Goal: Task Accomplishment & Management: Manage account settings

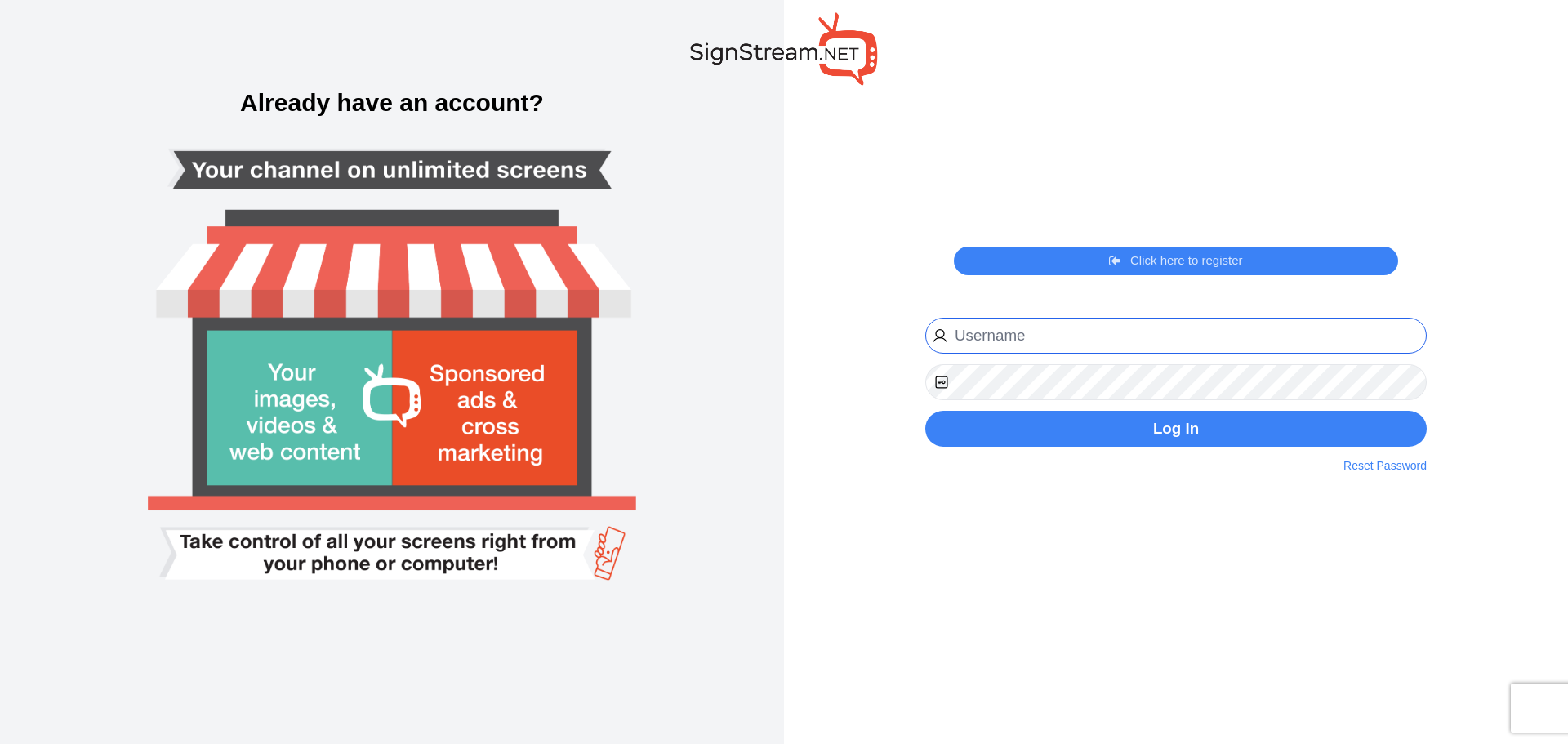
click at [1041, 336] on input "email" at bounding box center [1176, 336] width 501 height 36
type input "[EMAIL_ADDRESS][DOMAIN_NAME]"
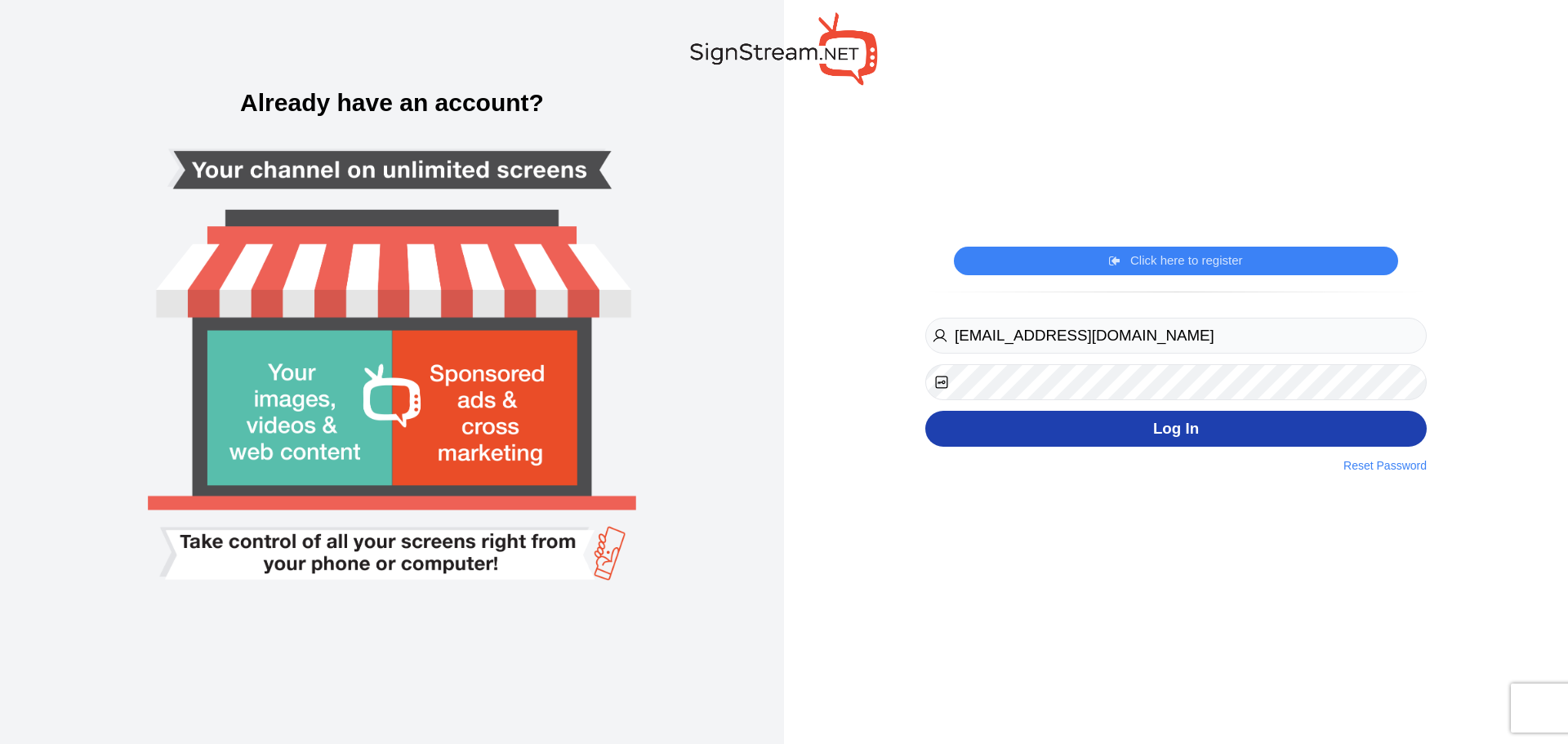
click at [1138, 428] on button "Log In" at bounding box center [1176, 429] width 501 height 36
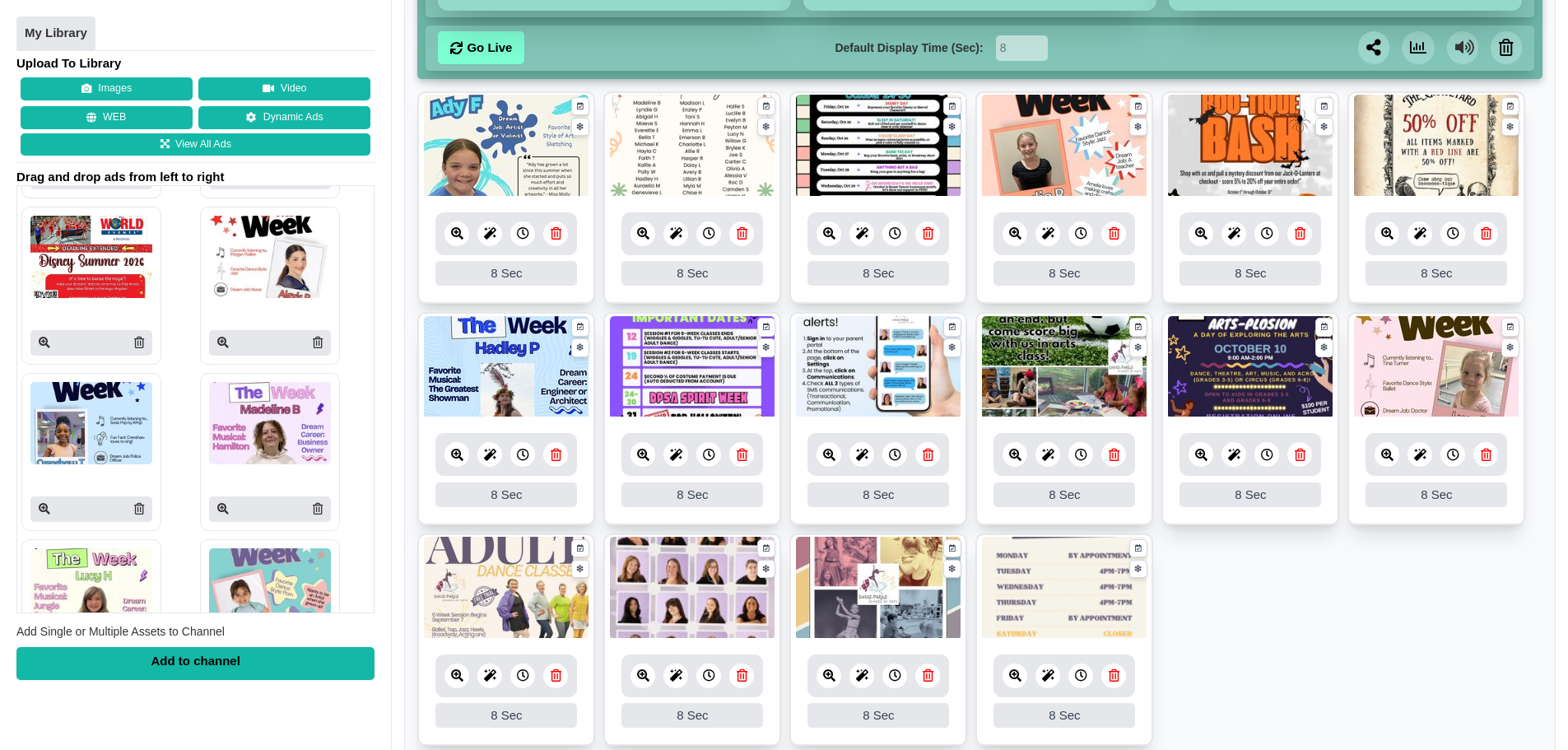
scroll to position [204, 0]
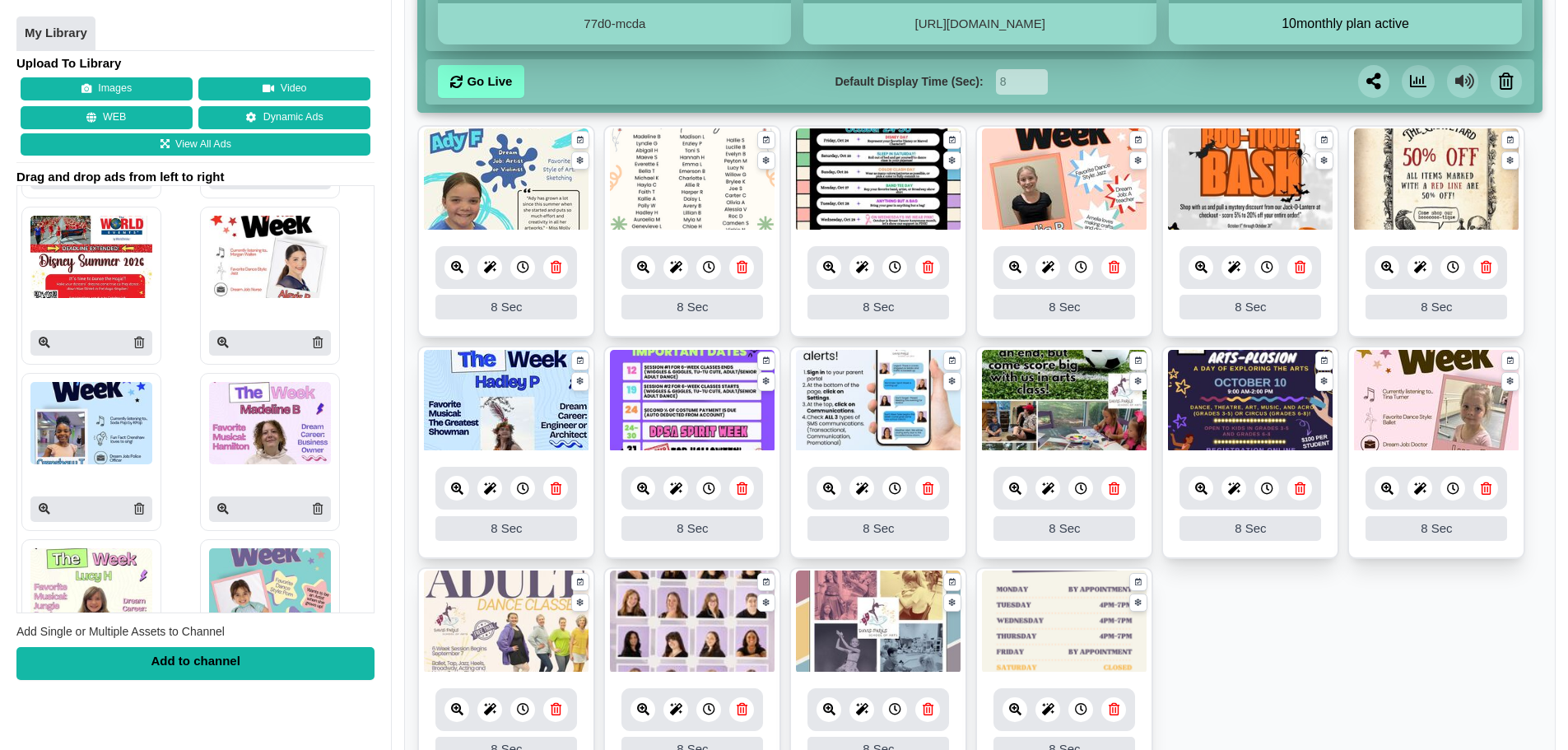
click at [1300, 490] on icon at bounding box center [1300, 487] width 11 height 12
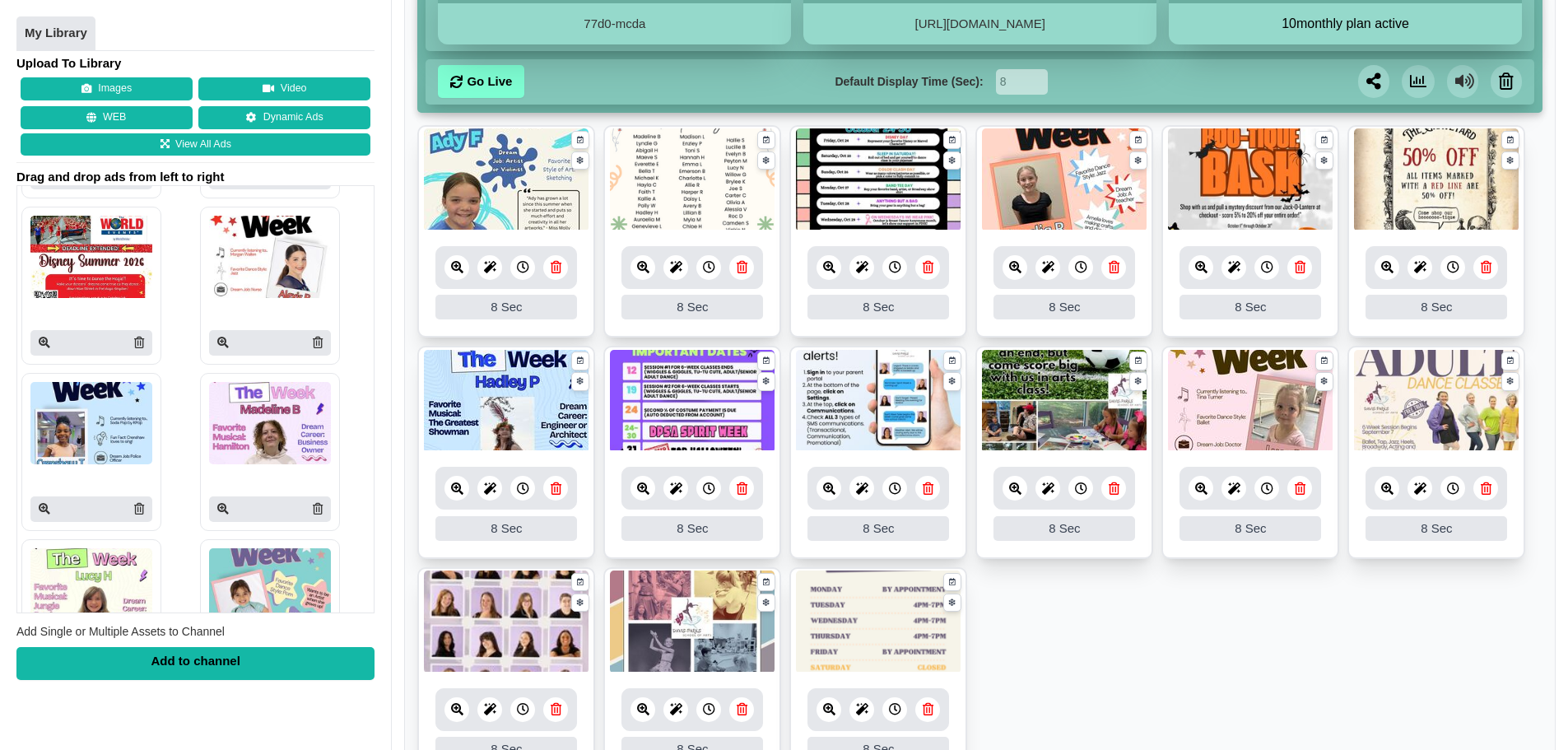
click at [709, 488] on icon at bounding box center [709, 487] width 12 height 12
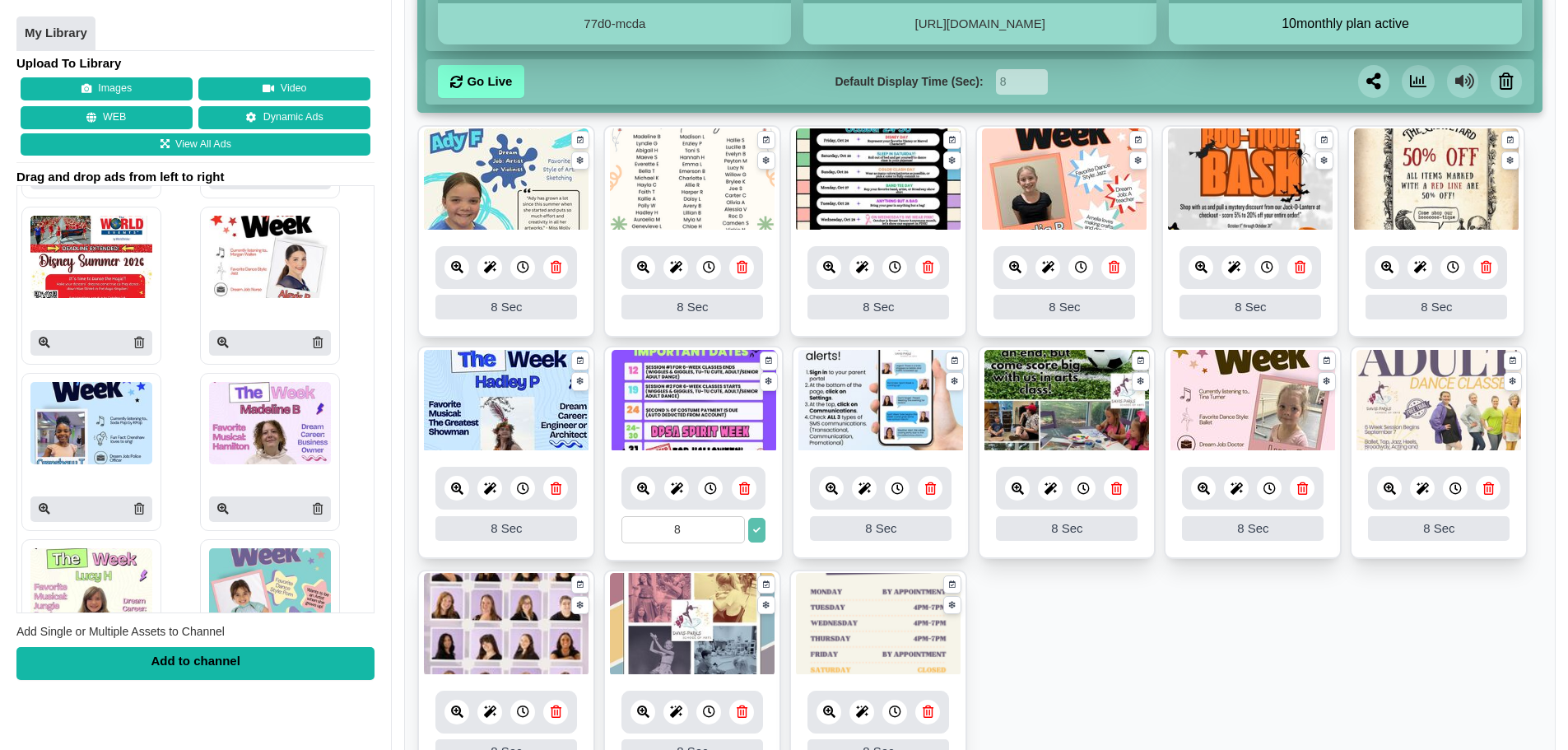
click at [711, 528] on input "8" at bounding box center [683, 530] width 123 height 28
drag, startPoint x: 688, startPoint y: 529, endPoint x: 653, endPoint y: 536, distance: 35.7
click at [653, 536] on input "8" at bounding box center [683, 530] width 123 height 28
type input "20"
click at [1187, 629] on ul "8 8 Sec Fade In Scale In Swirl In Slide In Slide Elliptic Roll In Swing In Save…" at bounding box center [980, 457] width 1125 height 666
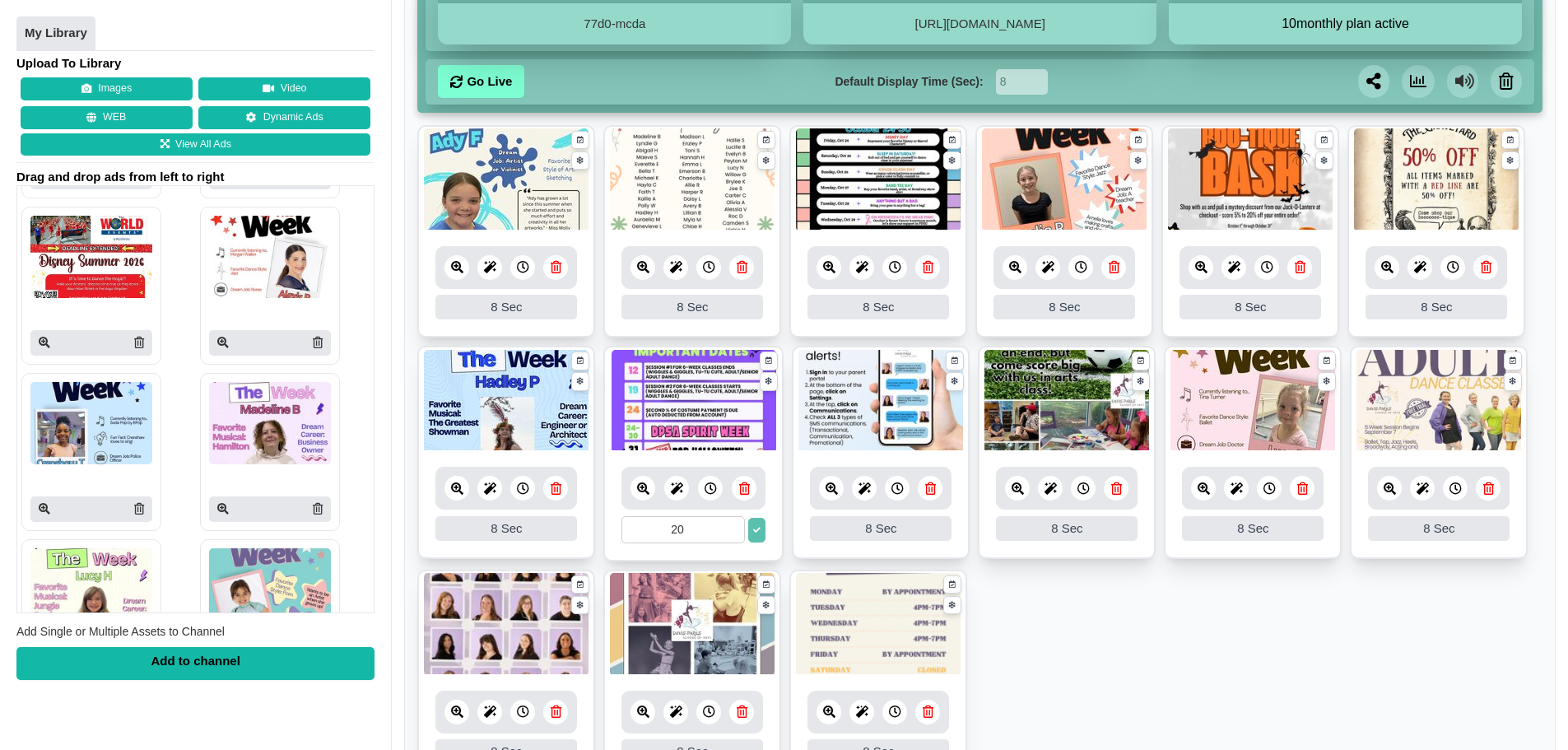
click at [757, 533] on icon at bounding box center [756, 531] width 7 height 7
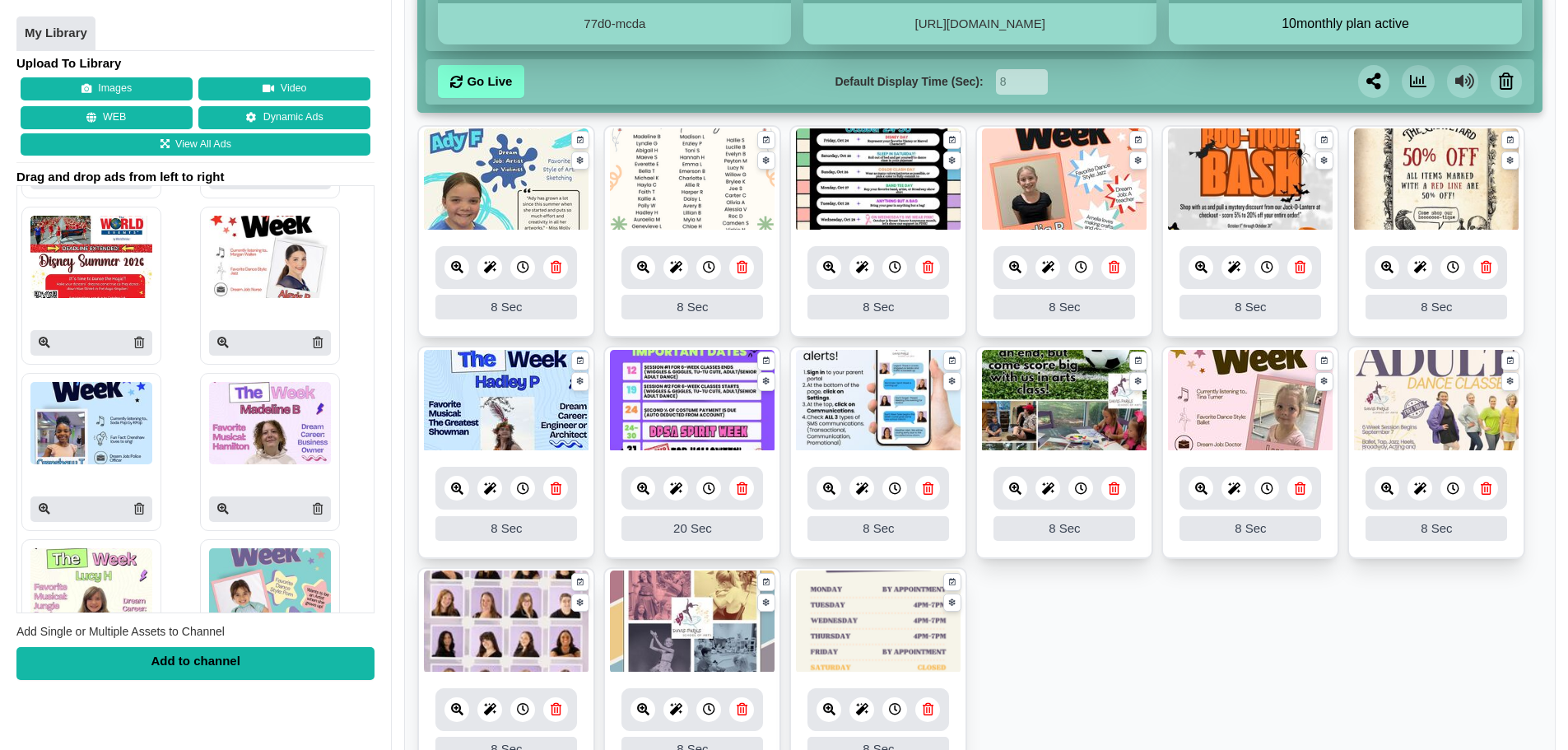
click at [890, 273] on icon at bounding box center [894, 266] width 12 height 12
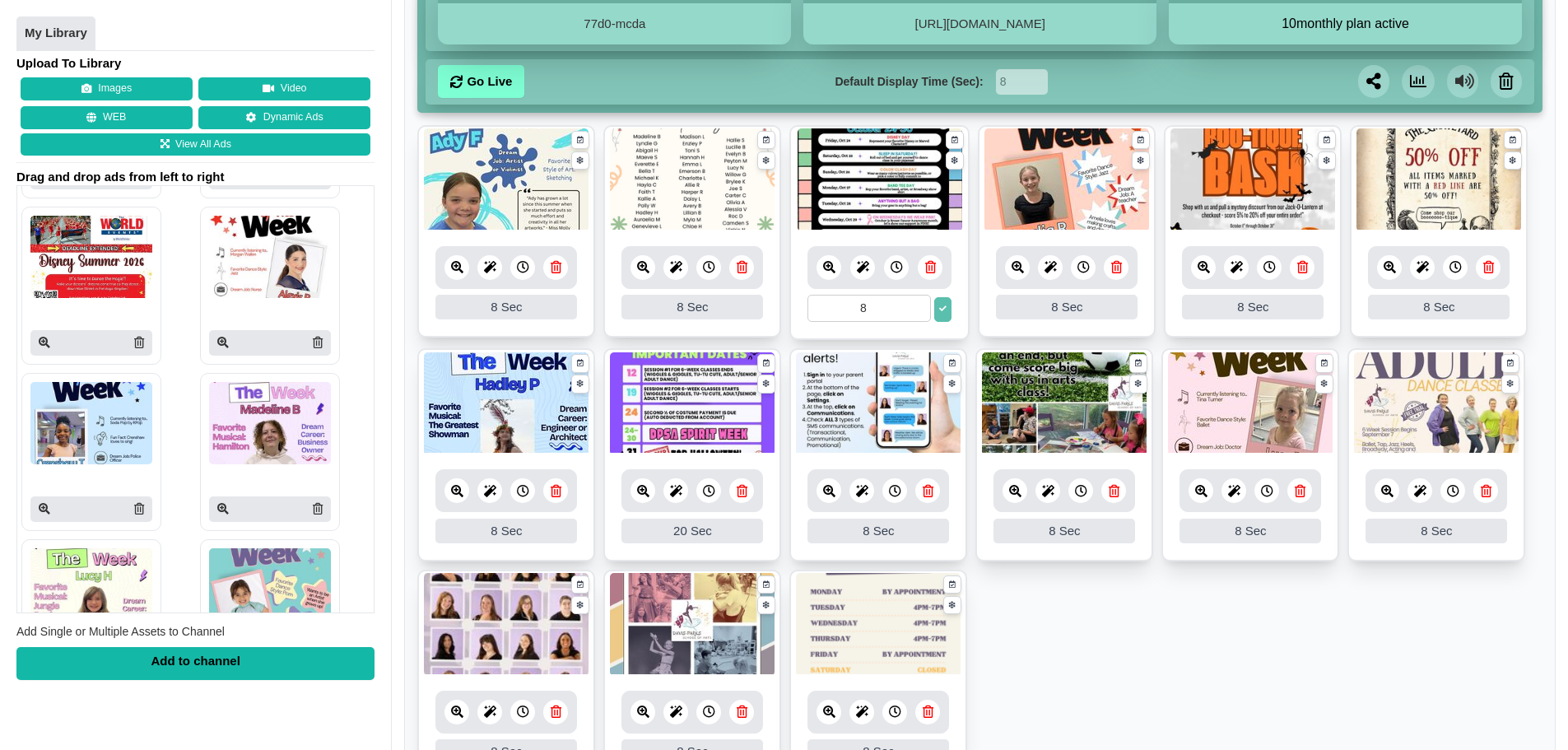
click at [885, 315] on input "8" at bounding box center [868, 308] width 123 height 28
type input "20"
click at [949, 306] on button at bounding box center [942, 309] width 17 height 25
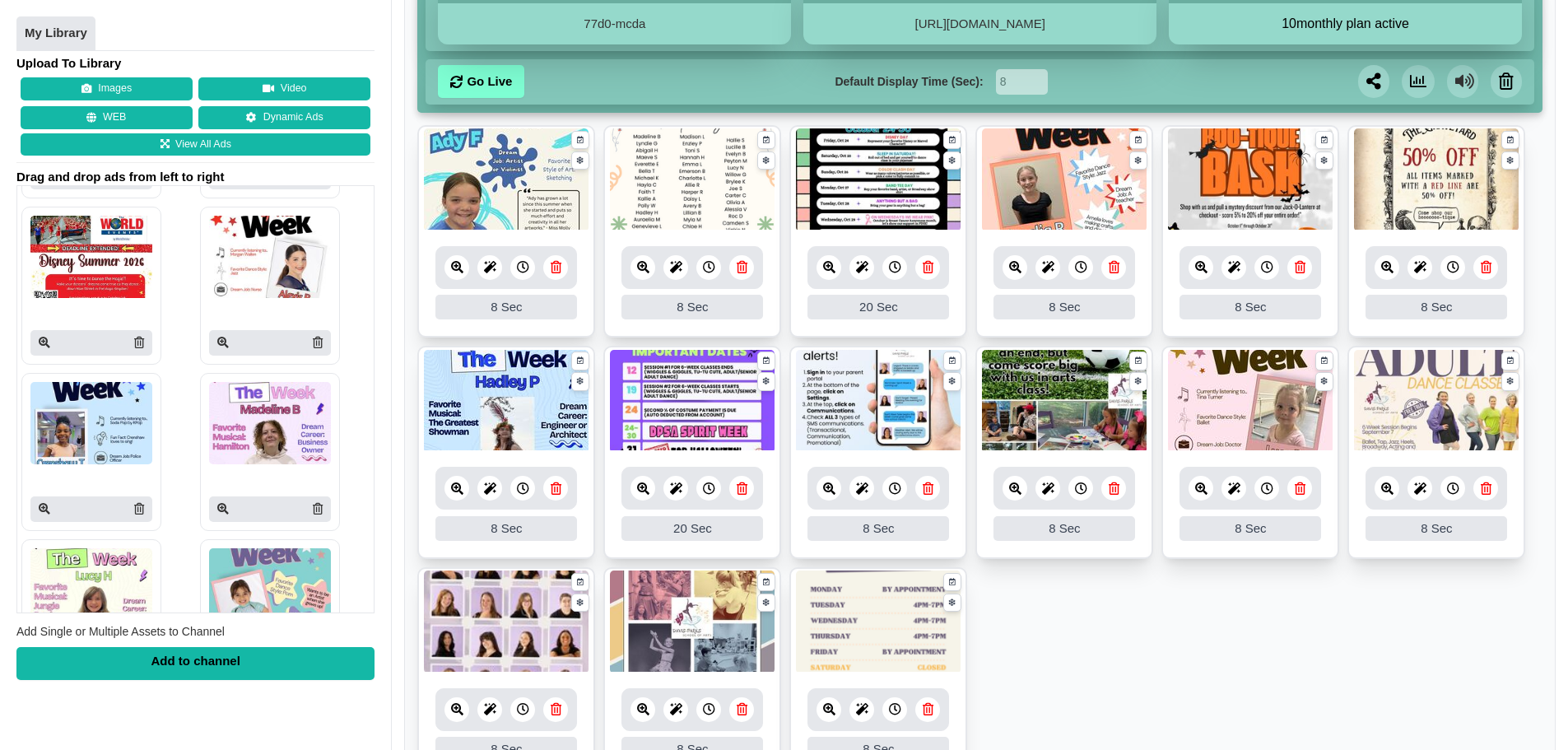
click at [1241, 720] on ul "8 8 Sec Fade In Scale In Swirl In Slide In Slide Elliptic Roll In Swing In Save…" at bounding box center [980, 456] width 1125 height 664
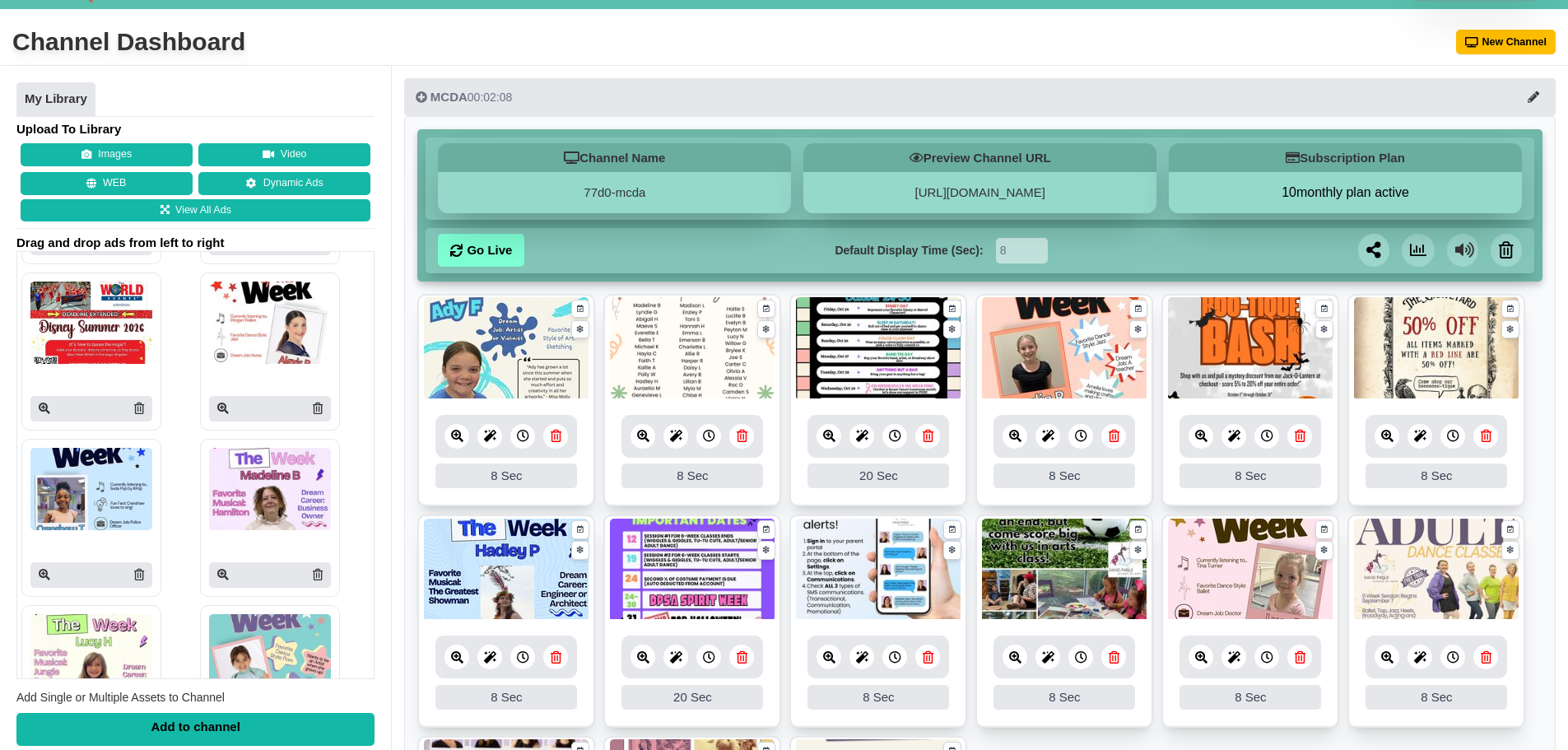
scroll to position [0, 0]
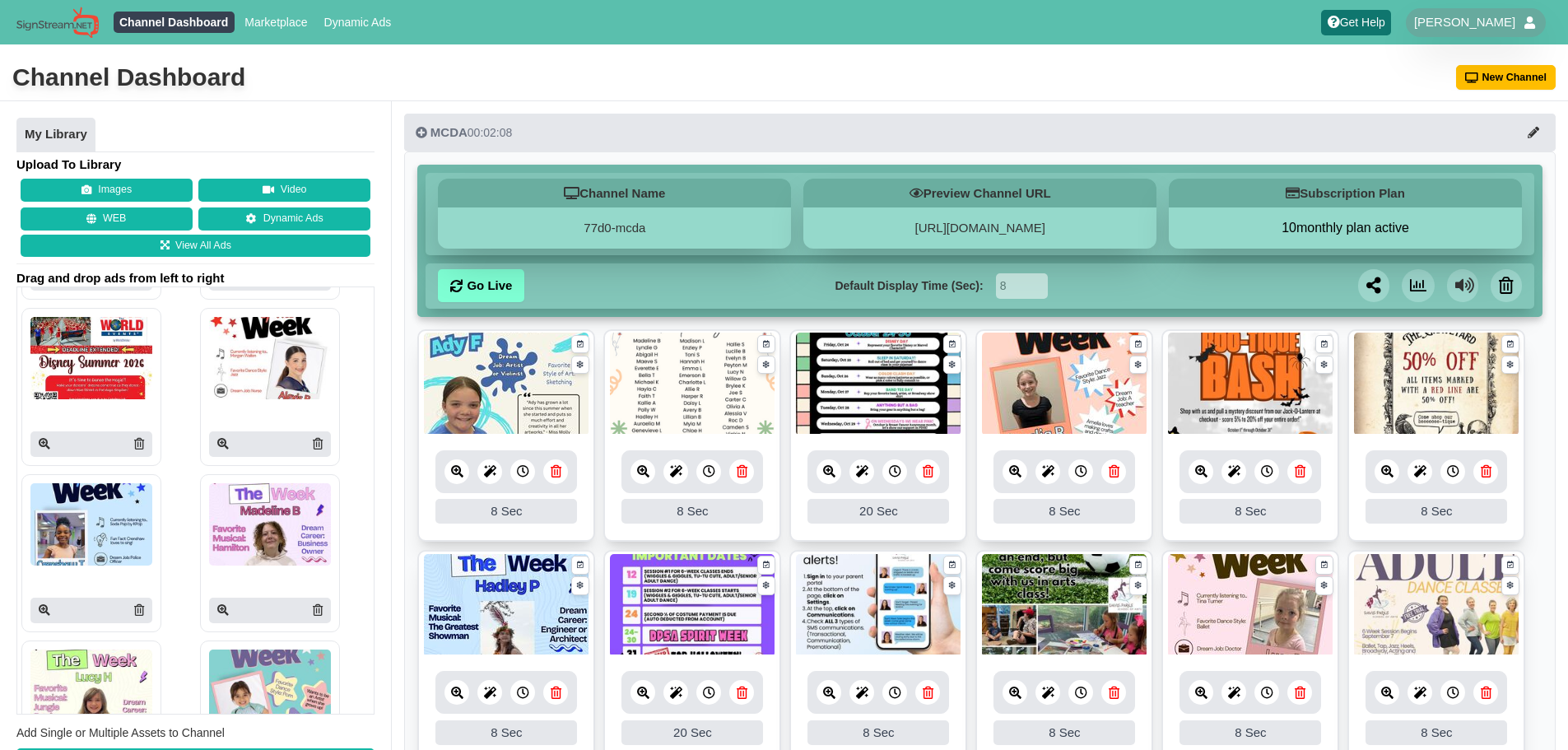
click at [828, 34] on nav "Channel Dashboard Marketplace Dynamic Ads Get Help [PERSON_NAME] Users Help Tic…" at bounding box center [784, 22] width 1568 height 44
